Goal: Browse casually

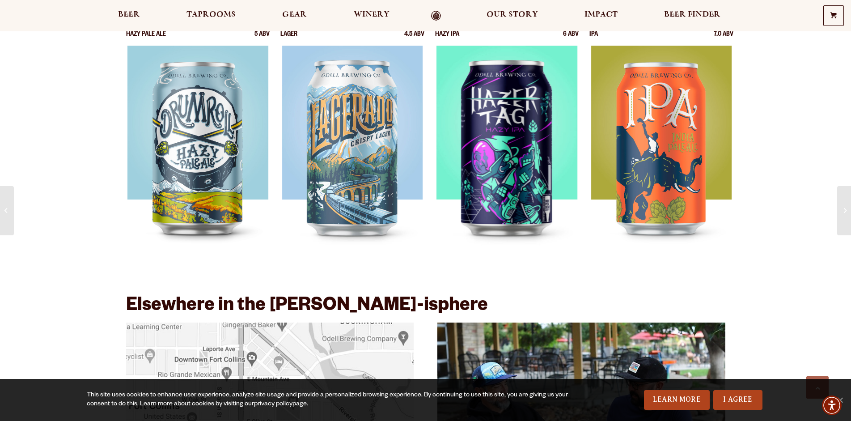
scroll to position [1760, 0]
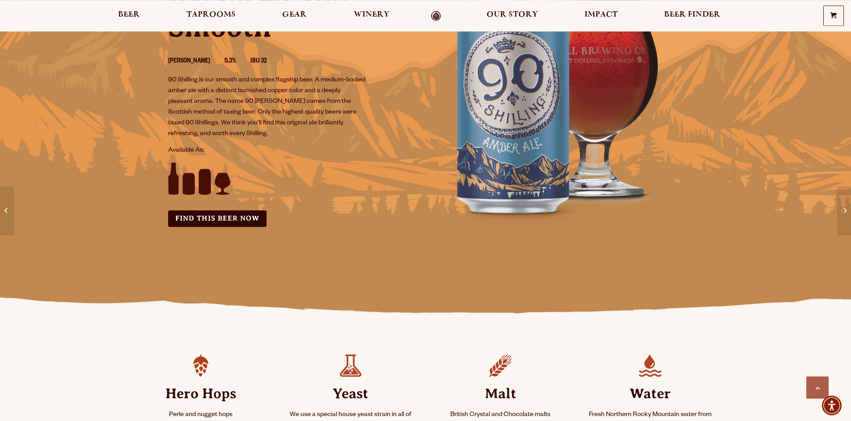
scroll to position [386, 0]
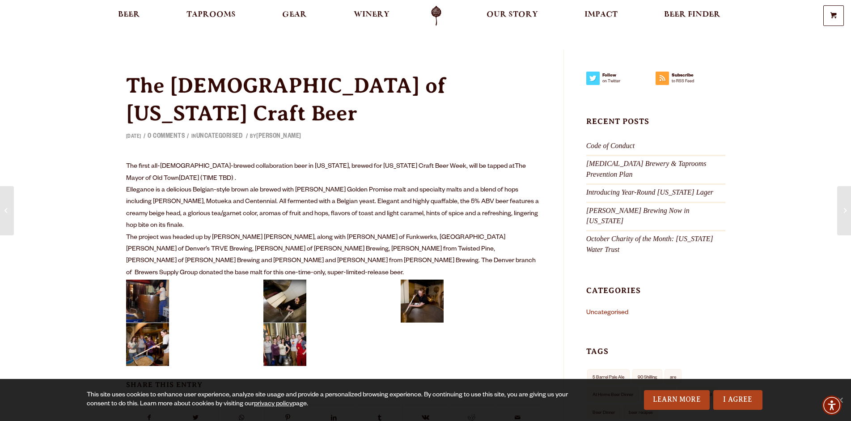
click at [303, 323] on img at bounding box center [284, 344] width 43 height 43
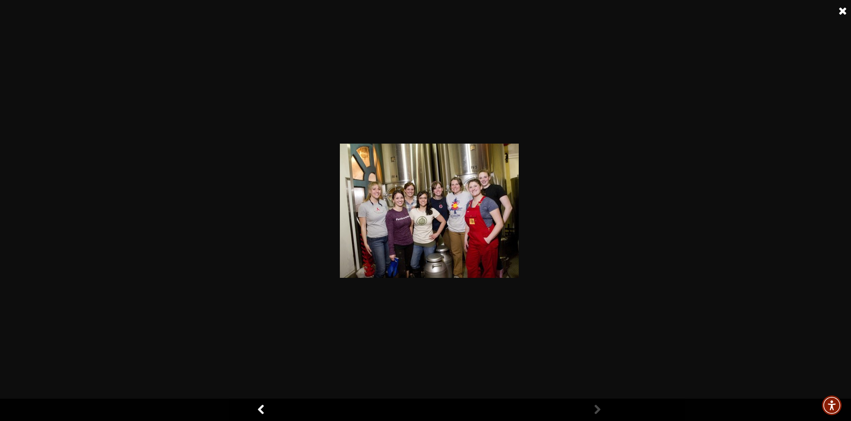
click at [391, 241] on img at bounding box center [429, 211] width 179 height 134
